Goal: Transaction & Acquisition: Subscribe to service/newsletter

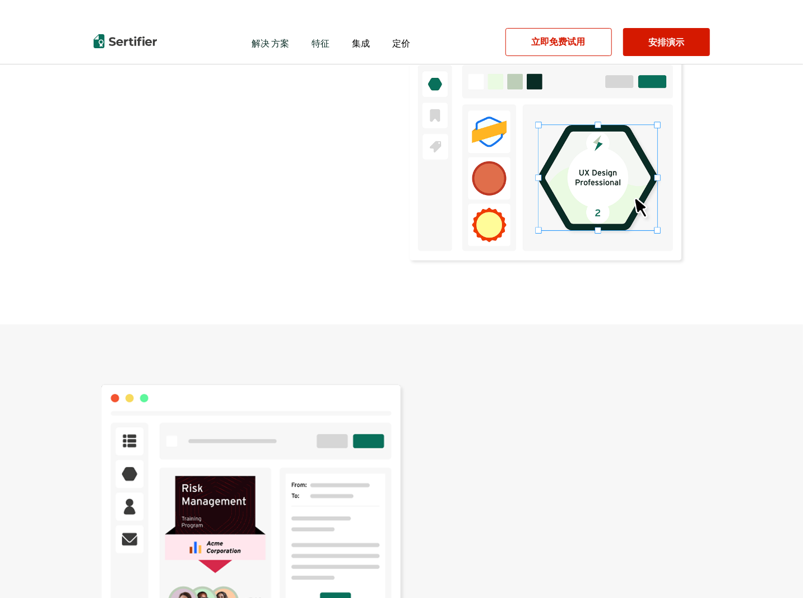
scroll to position [944, 0]
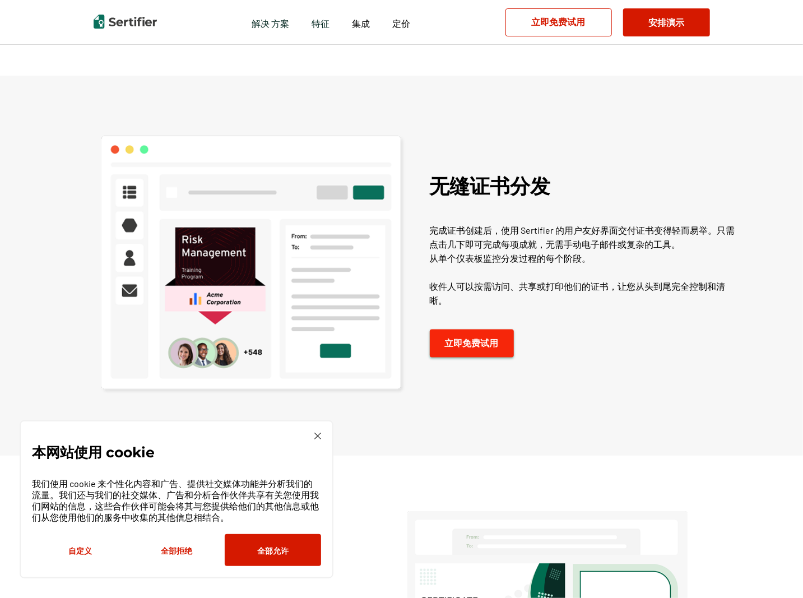
scroll to position [1027, 0]
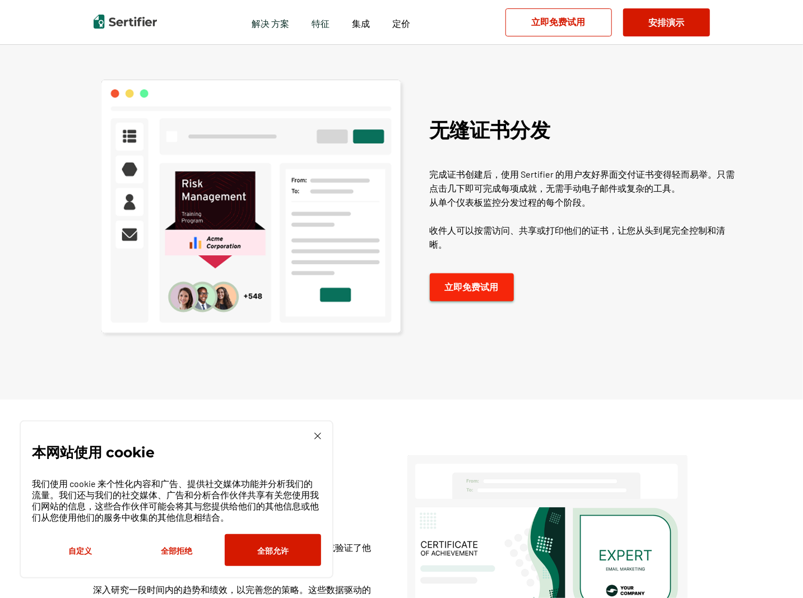
click at [479, 290] on link "立即免费试用" at bounding box center [472, 288] width 84 height 28
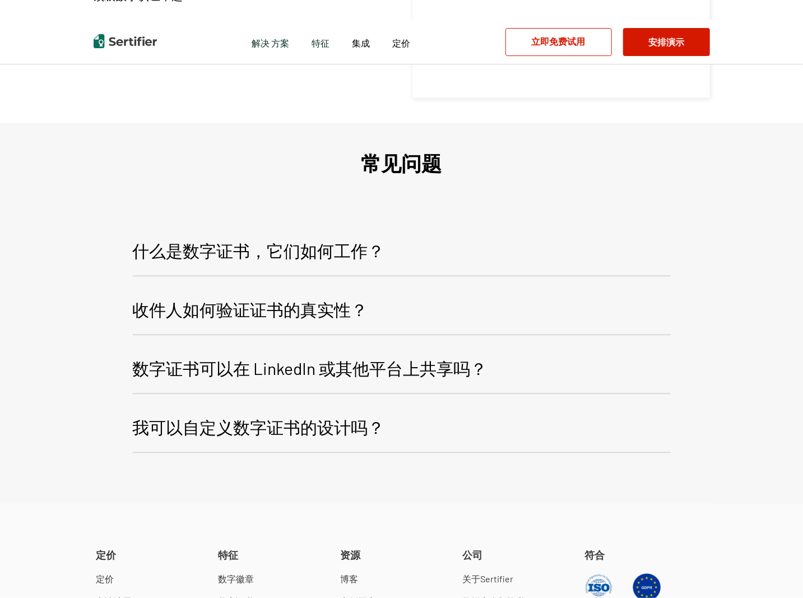
scroll to position [4175, 0]
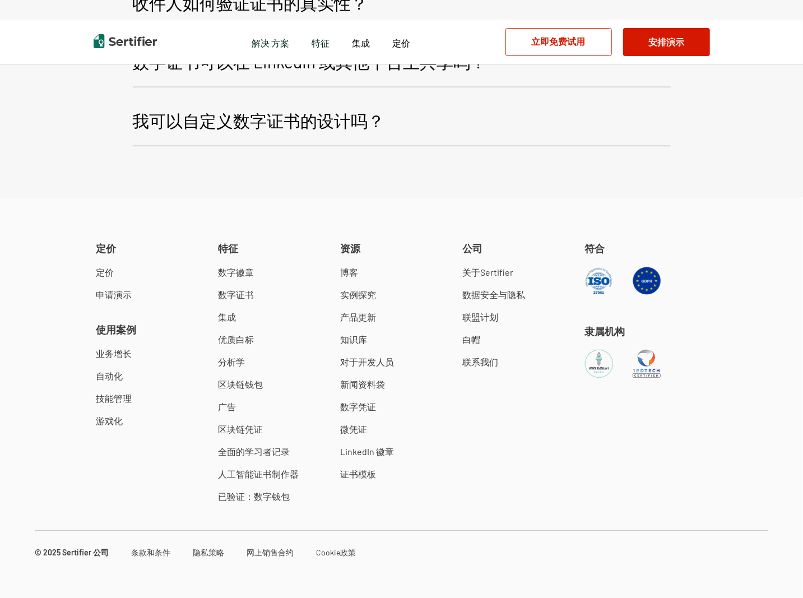
click at [251, 380] on link "区块链钱包" at bounding box center [240, 384] width 45 height 11
